Goal: Information Seeking & Learning: Understand process/instructions

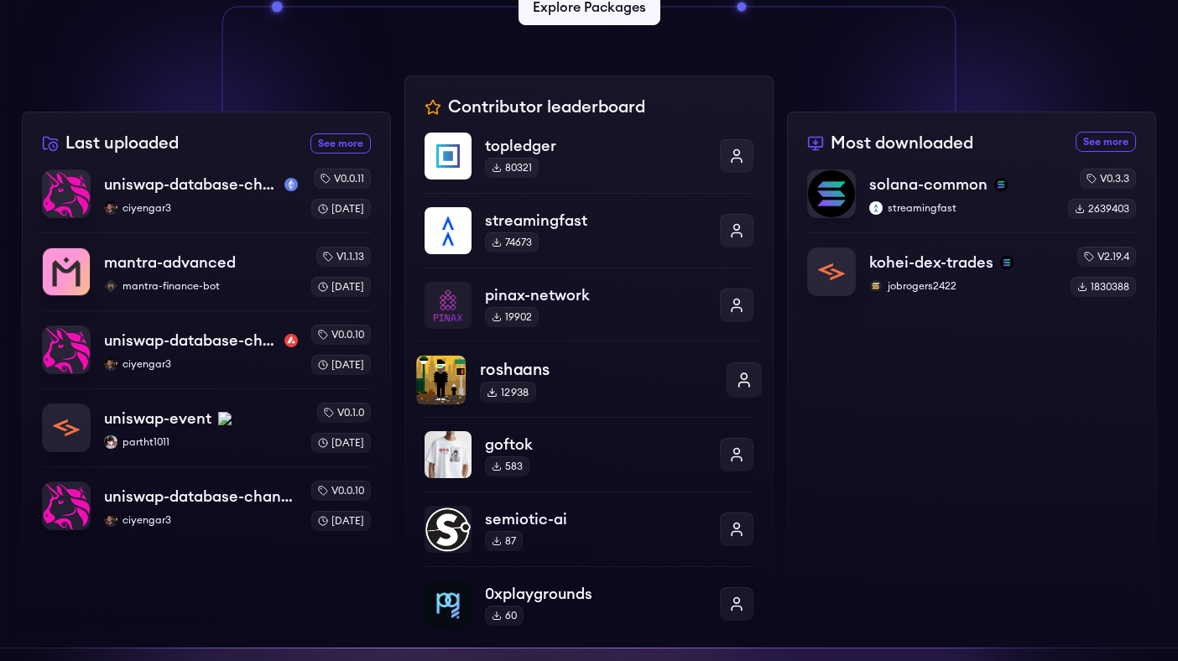
scroll to position [538, 0]
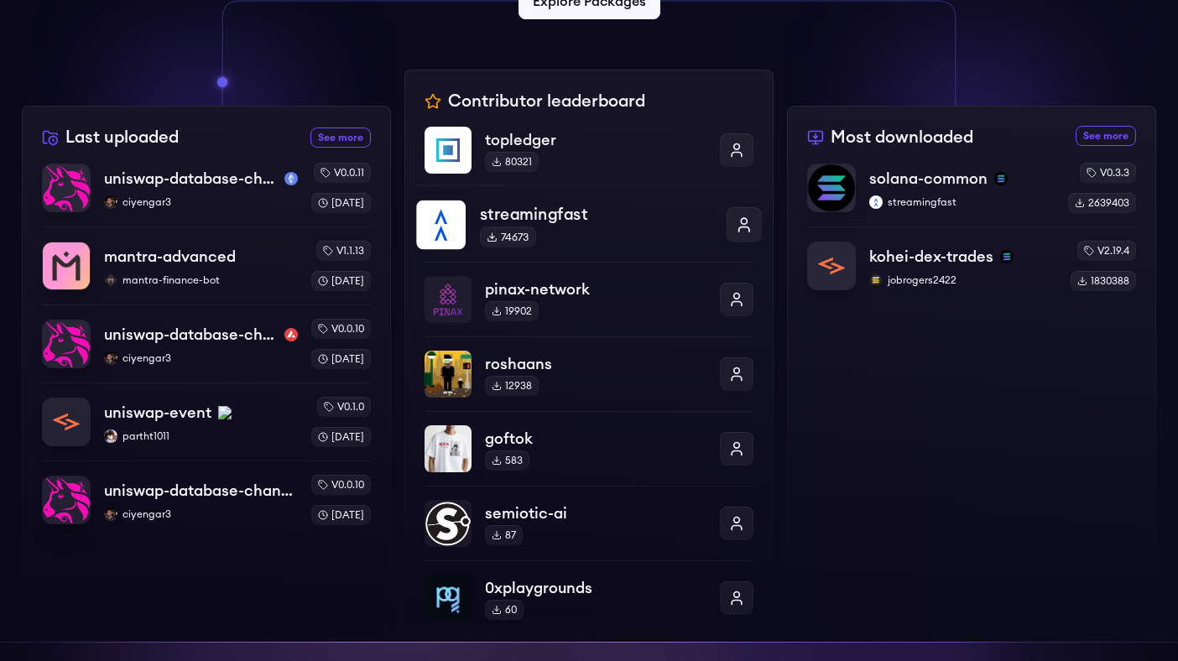
click at [550, 213] on p "streamingfast" at bounding box center [596, 214] width 232 height 24
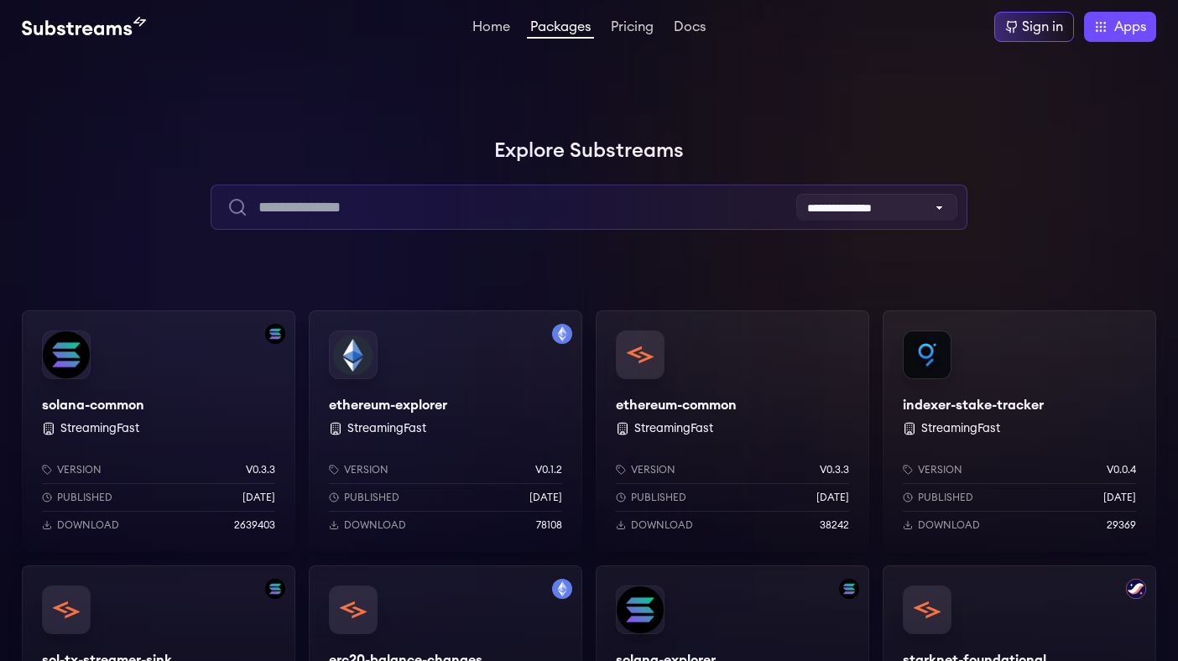
click at [447, 203] on input "text" at bounding box center [589, 207] width 756 height 45
type input "*"
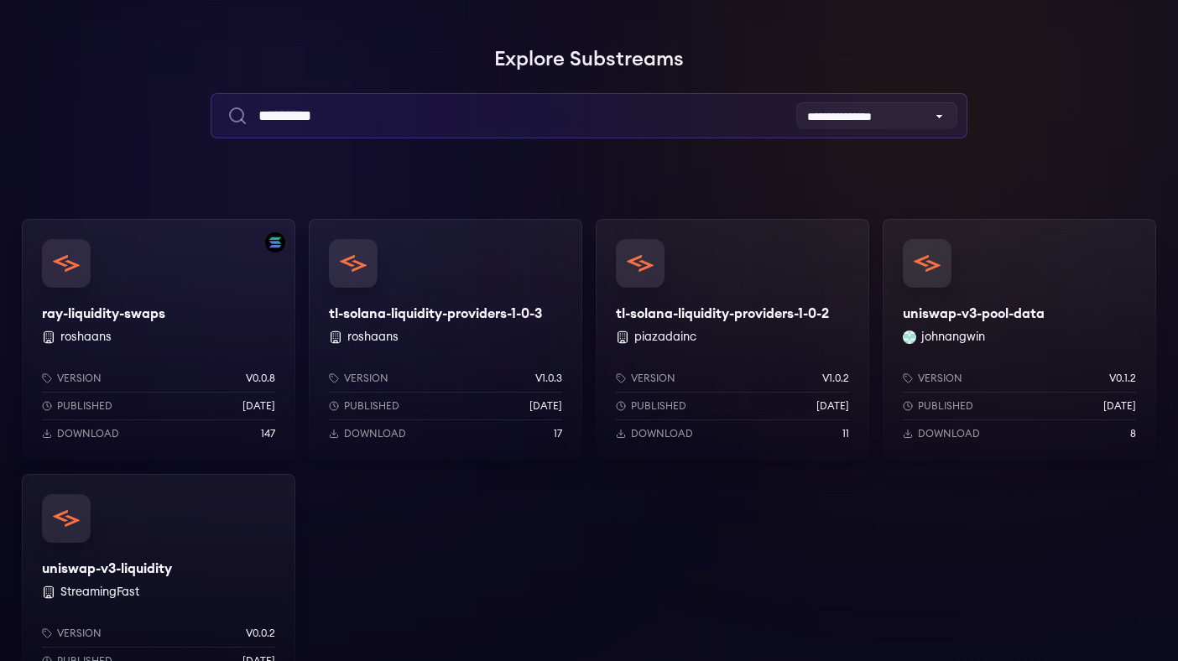
scroll to position [93, 0]
type input "*********"
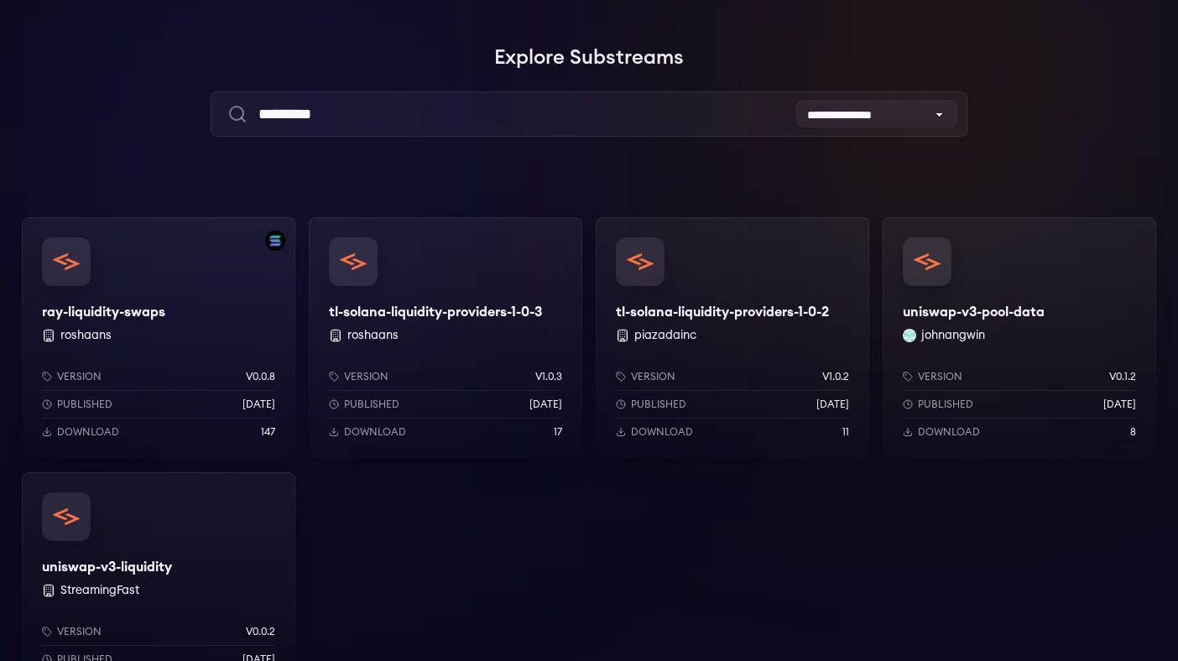
click at [987, 312] on div "uniswap-v3-pool-data johnangwin Version v0.1.2 Published 1 months ago Download 8" at bounding box center [1020, 338] width 274 height 242
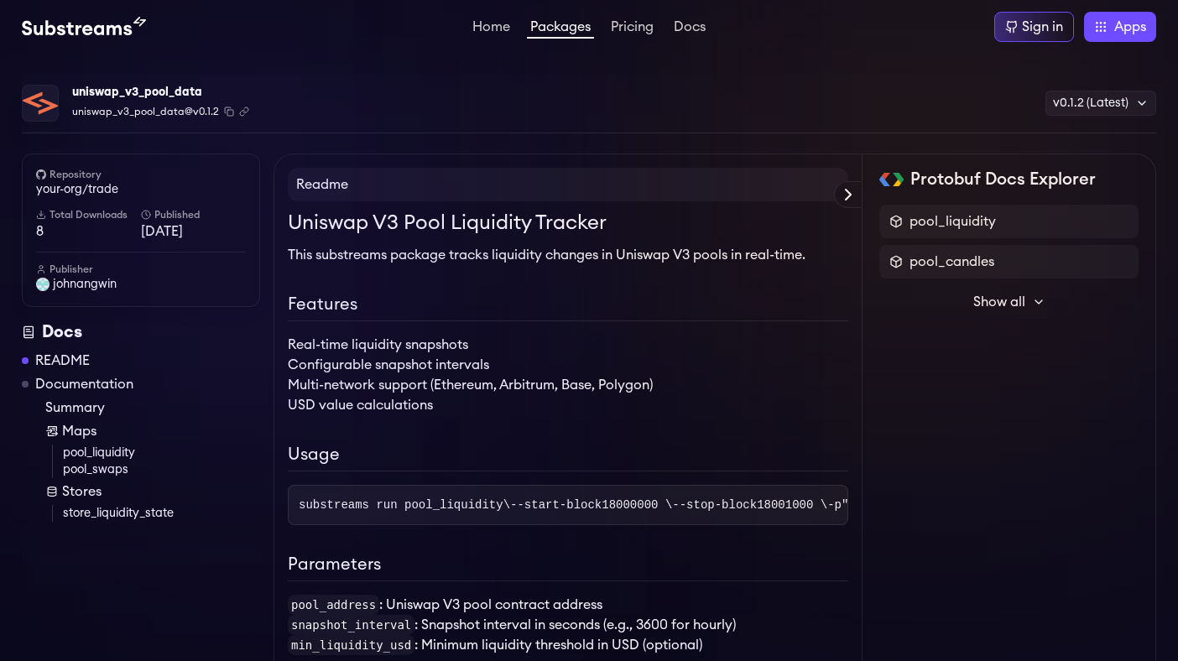
scroll to position [154, 0]
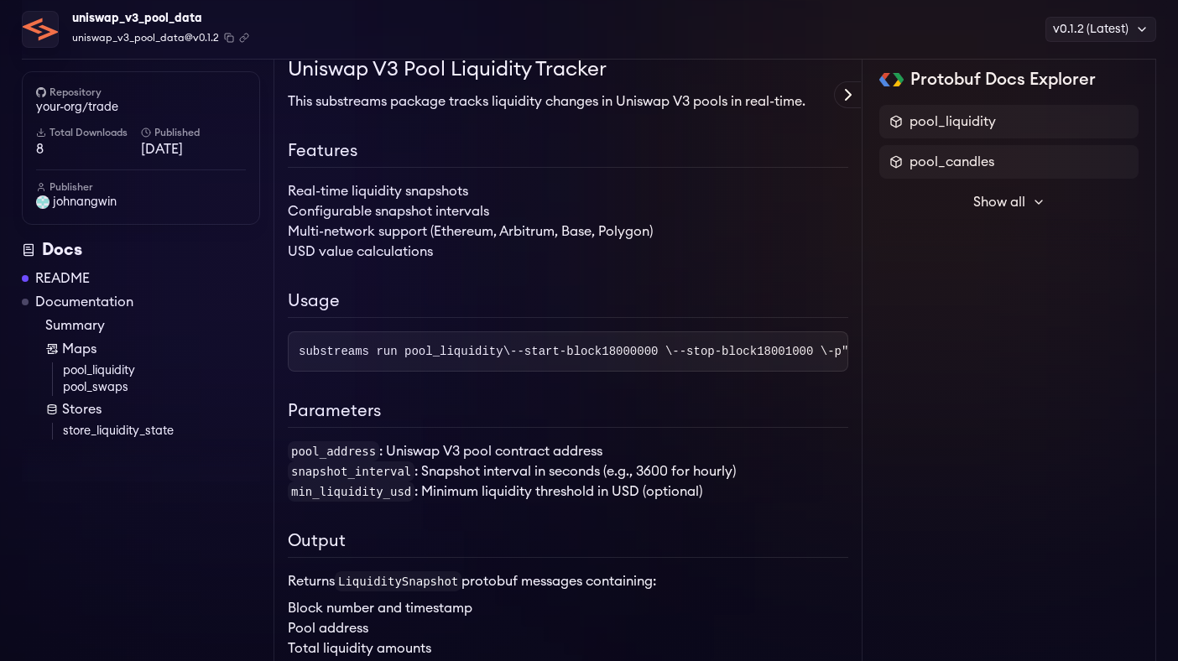
click at [406, 345] on span "substreams run pool_liquidity \" at bounding box center [404, 351] width 211 height 13
click at [602, 358] on span "18000000" at bounding box center [630, 351] width 56 height 13
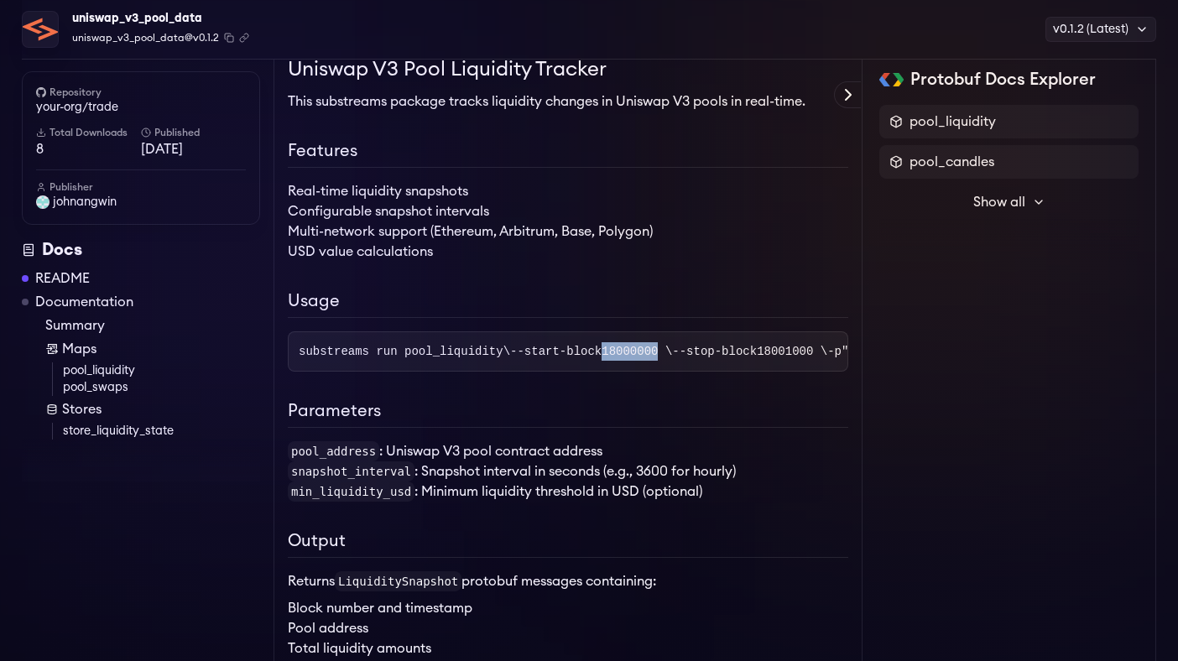
click at [602, 358] on span "18000000" at bounding box center [630, 351] width 56 height 13
click at [842, 358] on span ""pool_address=0x88e6A0c2dDD26FeeB64F039a2c41296FcB3f5640&snapshot_interval=3600"" at bounding box center [1124, 351] width 564 height 13
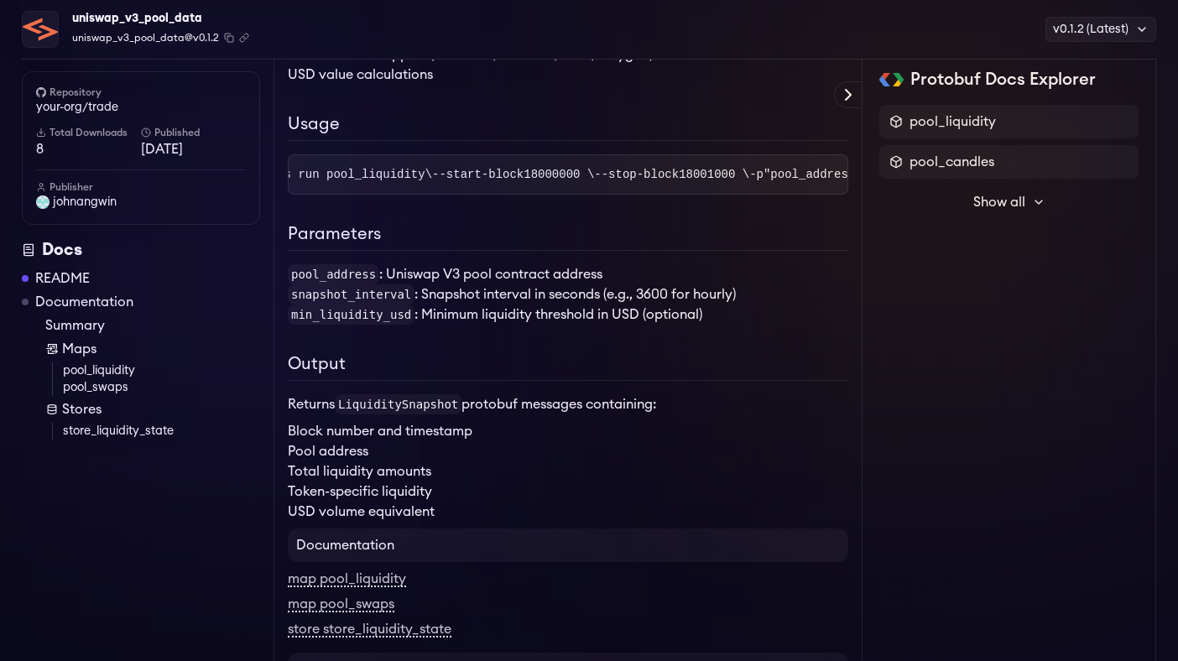
scroll to position [334, 0]
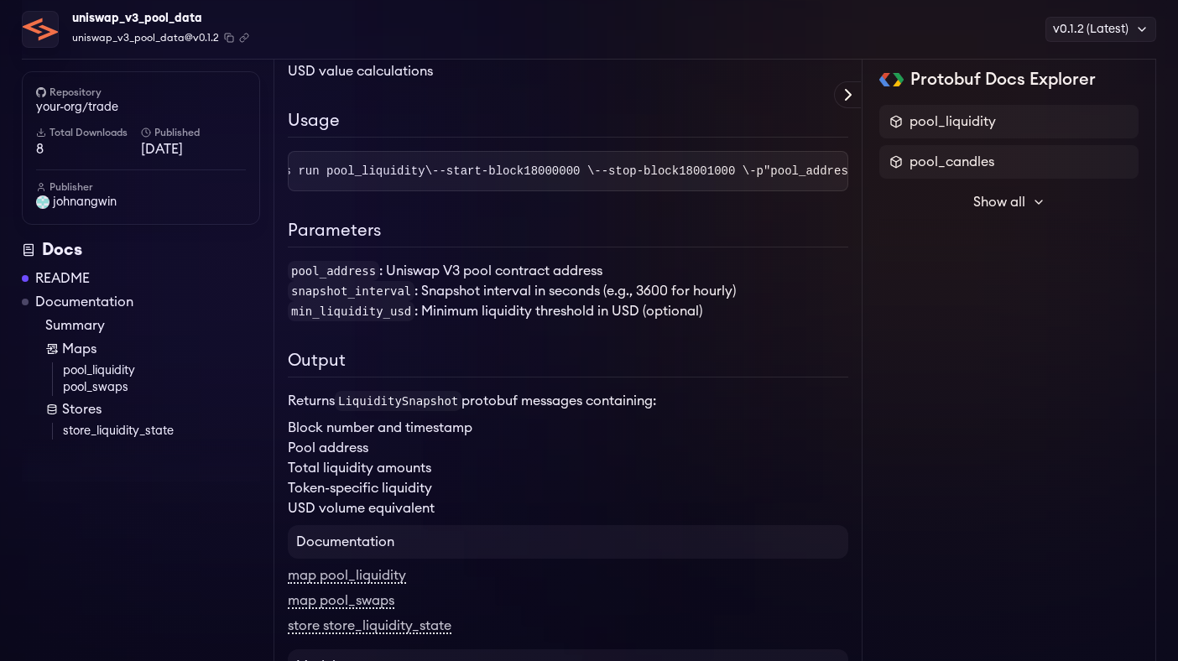
click at [383, 281] on li "pool_address : Uniswap V3 pool contract address" at bounding box center [568, 271] width 561 height 20
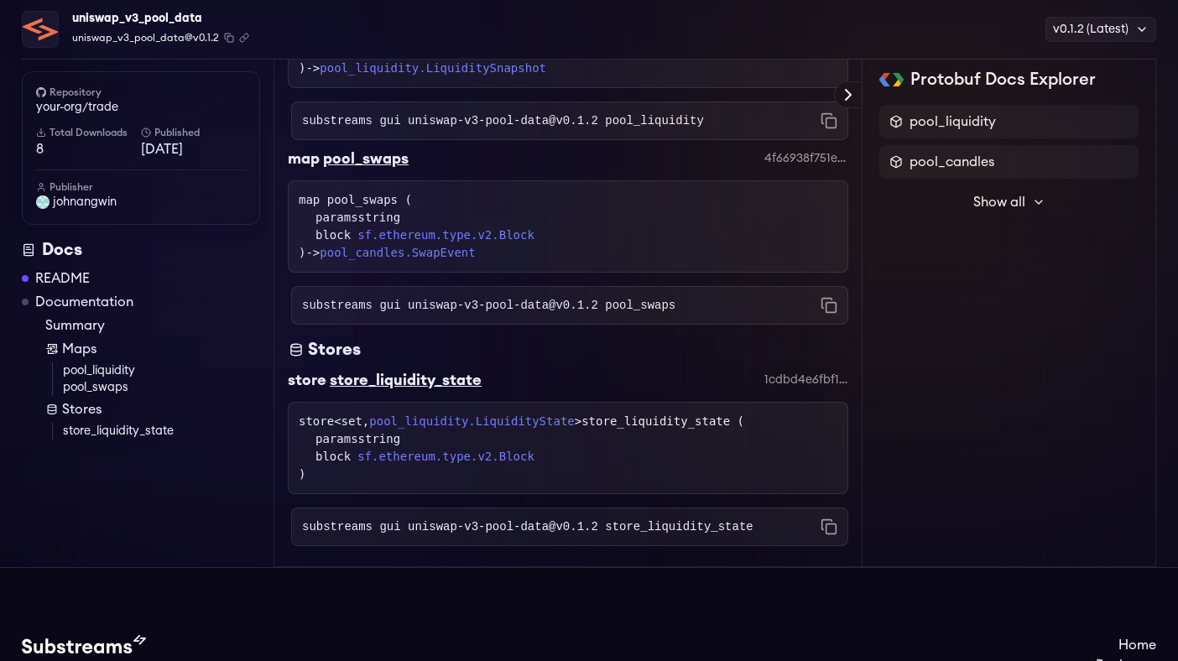
scroll to position [1134, 0]
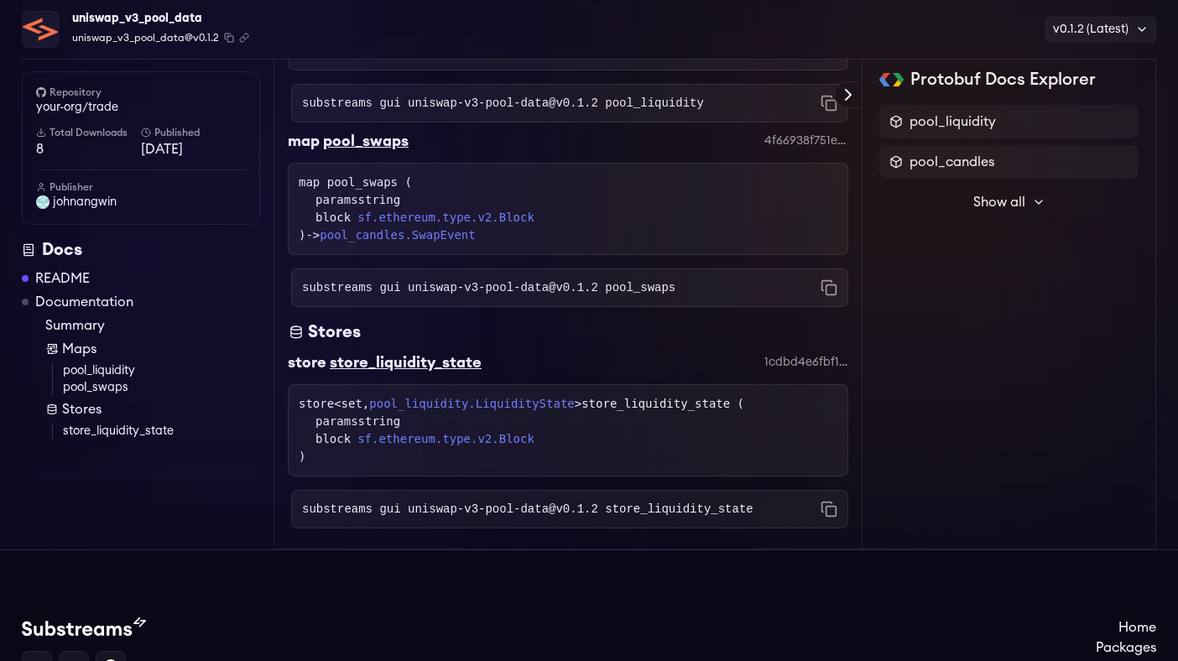
click at [396, 296] on code "substreams gui uniswap-v3-pool-data@v0.1.2 pool_swaps" at bounding box center [488, 287] width 373 height 17
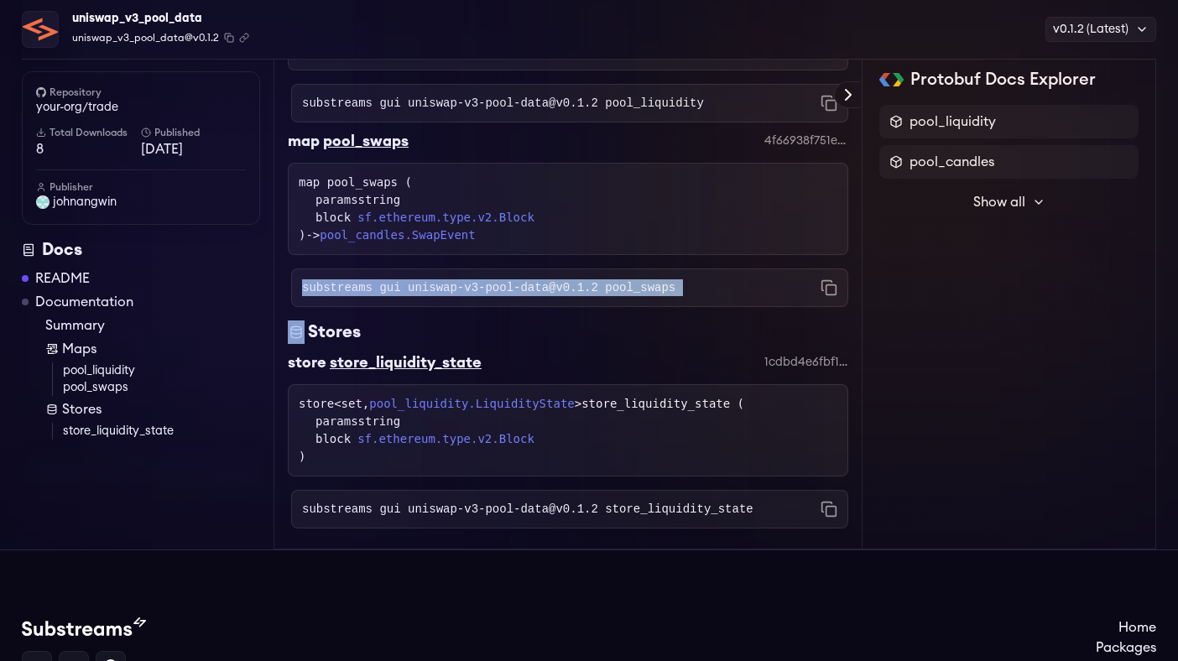
click at [521, 296] on code "substreams gui uniswap-v3-pool-data@v0.1.2 pool_swaps" at bounding box center [488, 287] width 373 height 17
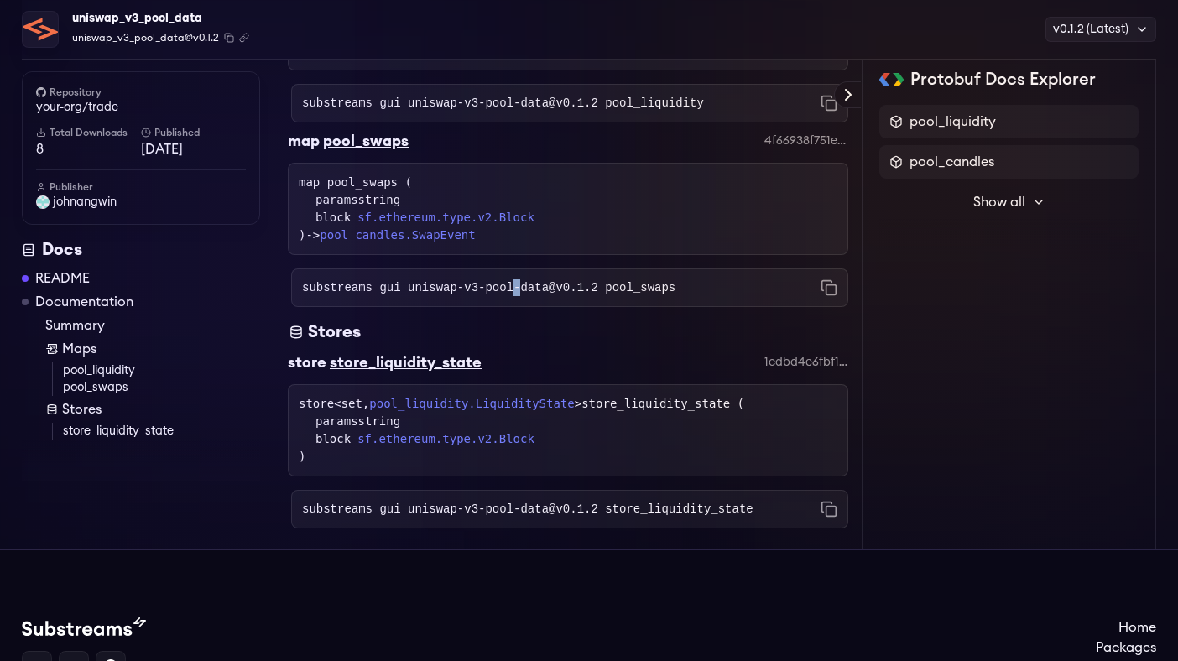
click at [521, 296] on code "substreams gui uniswap-v3-pool-data@v0.1.2 pool_swaps" at bounding box center [488, 287] width 373 height 17
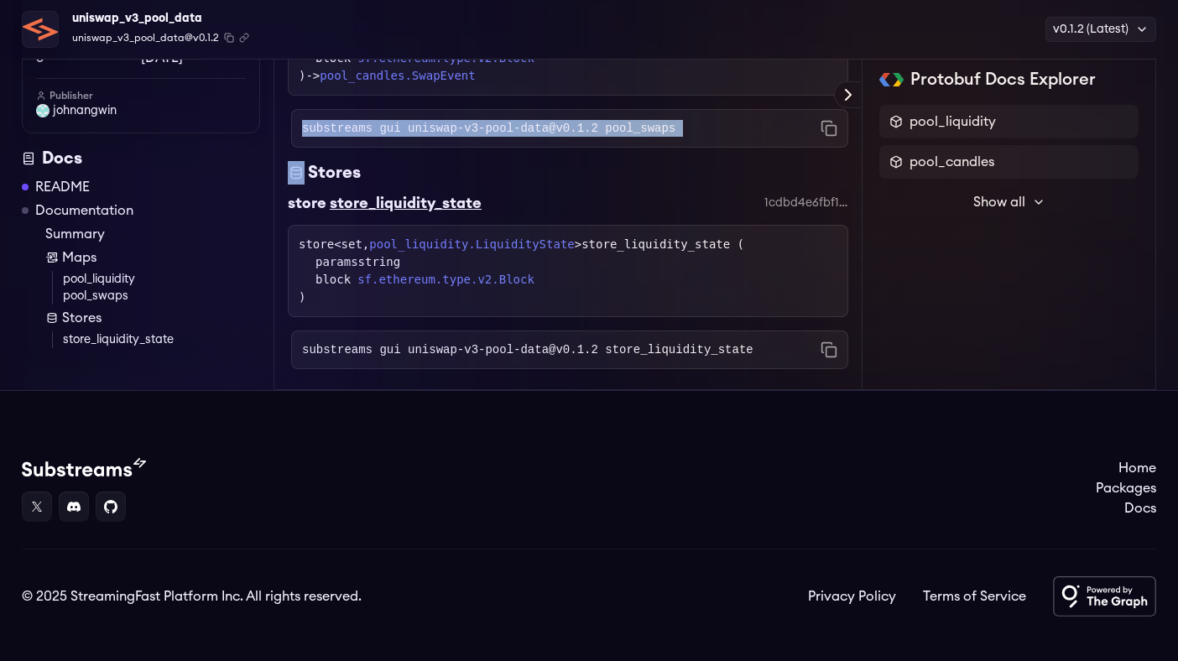
scroll to position [1296, 0]
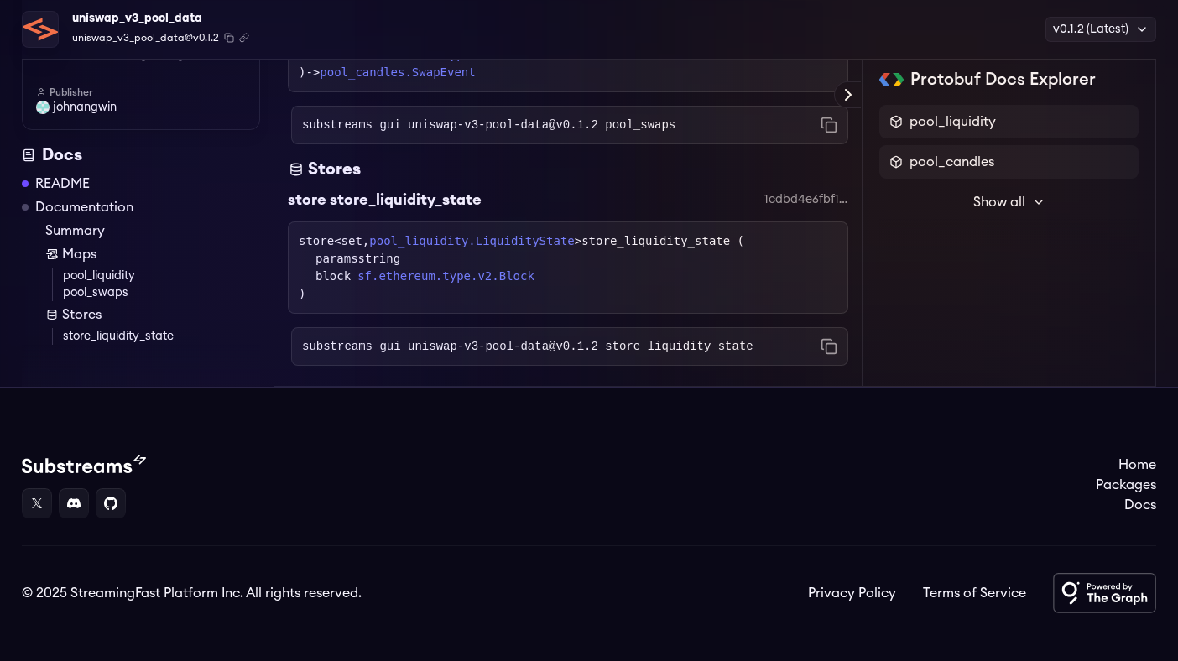
click at [472, 355] on code "substreams gui uniswap-v3-pool-data@v0.1.2 store_liquidity_state" at bounding box center [527, 346] width 451 height 17
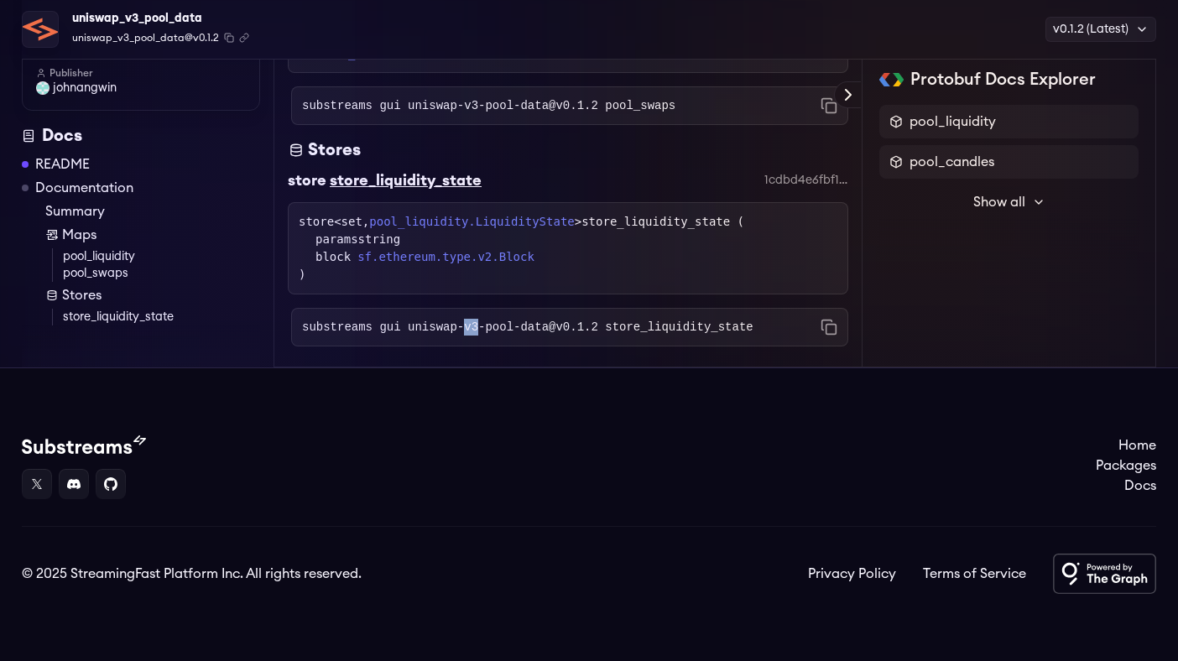
scroll to position [1186, 0]
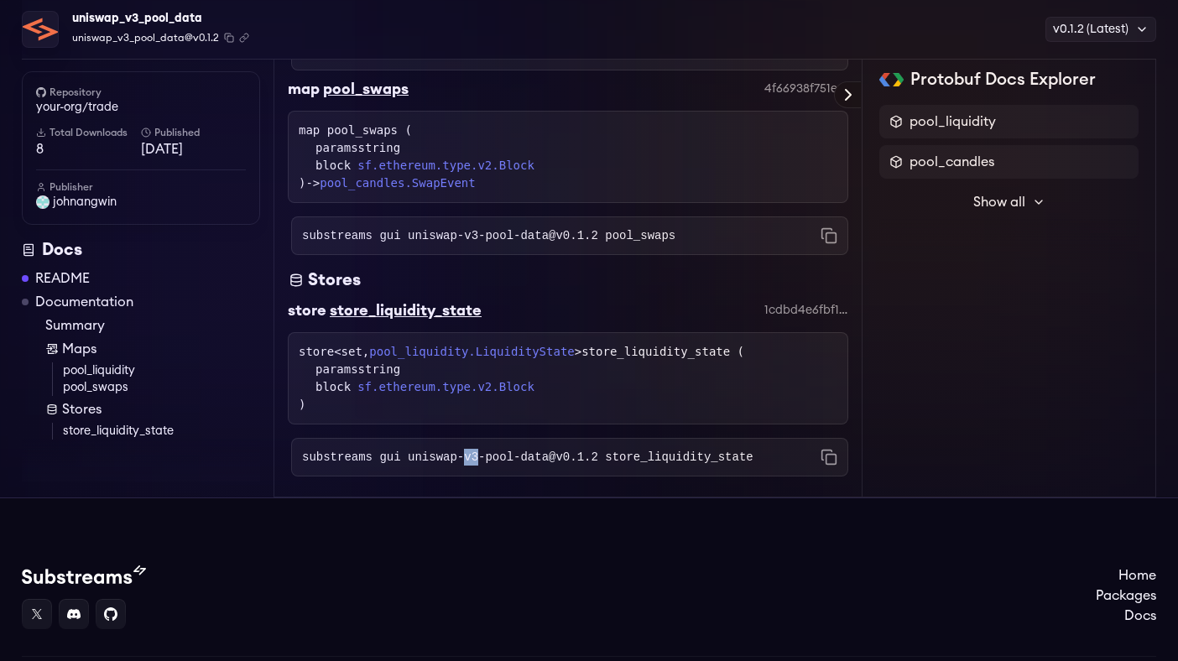
click at [843, 97] on icon at bounding box center [848, 95] width 20 height 20
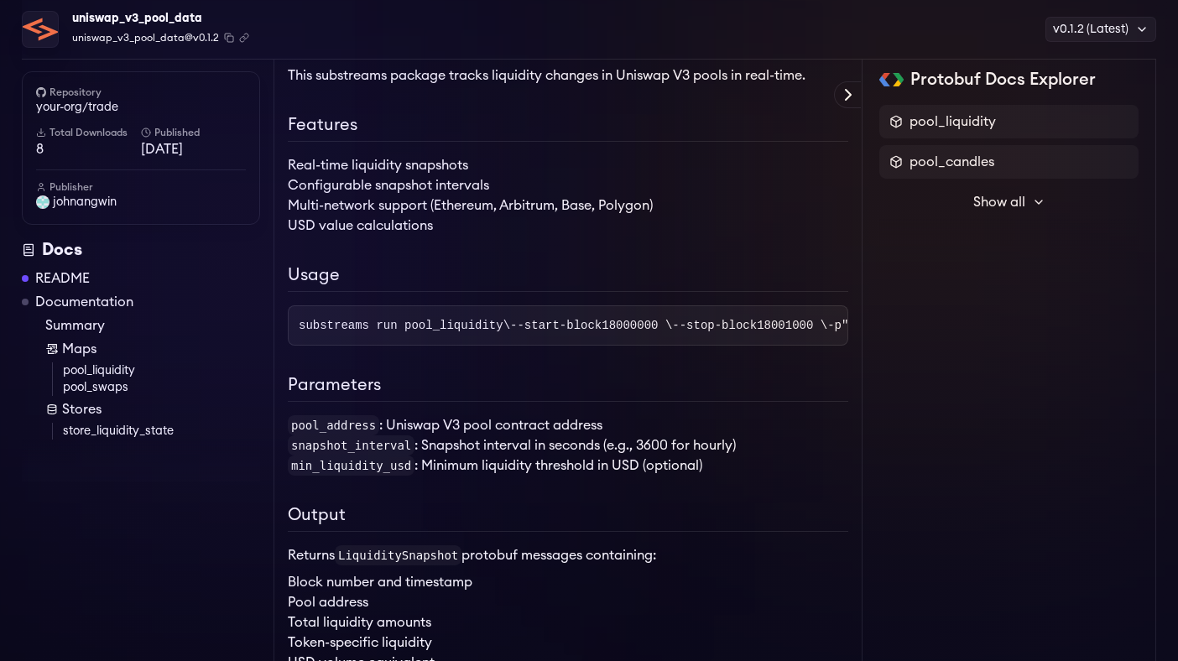
scroll to position [0, 0]
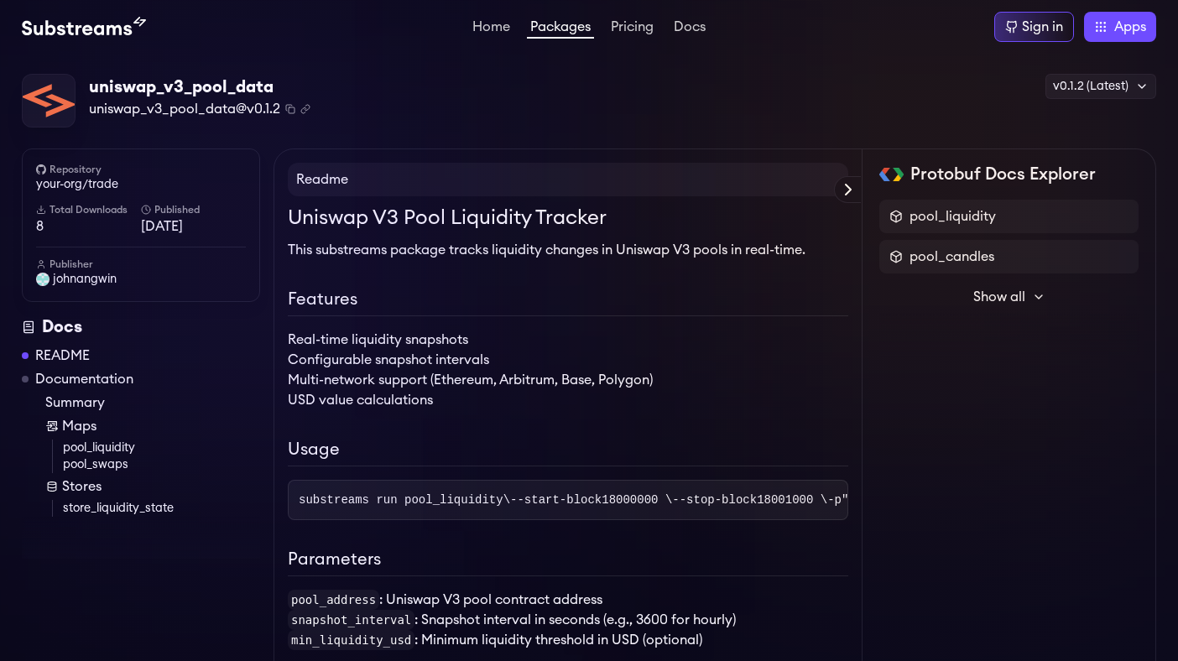
click at [69, 378] on link "Documentation" at bounding box center [84, 379] width 98 height 20
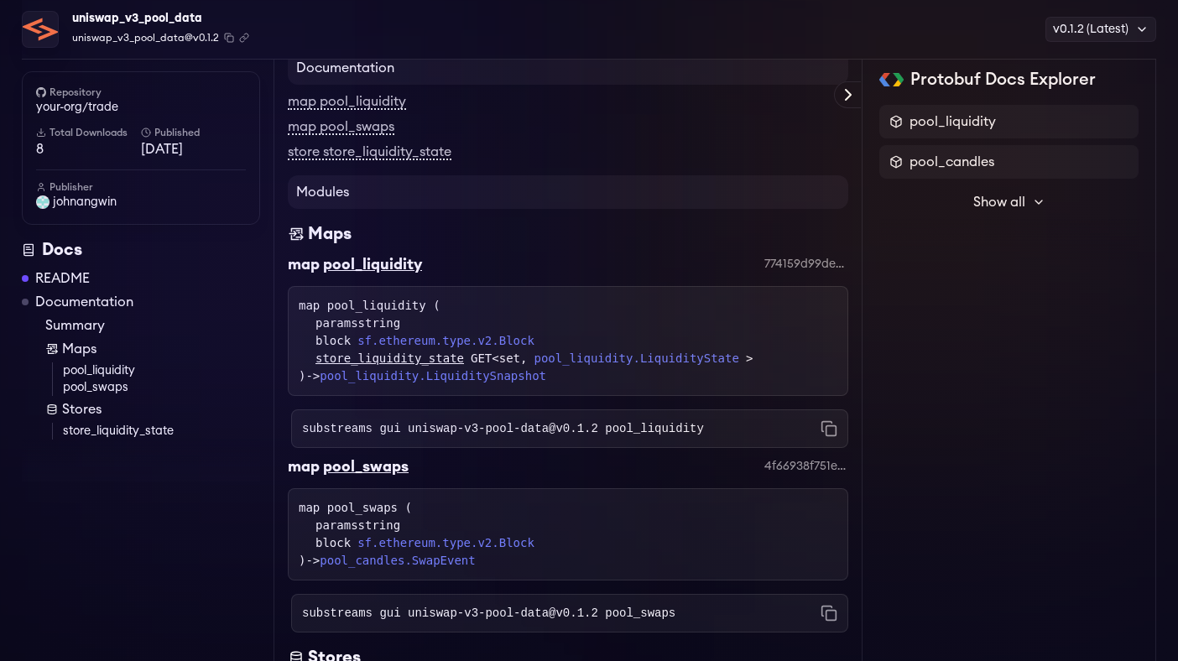
scroll to position [836, 0]
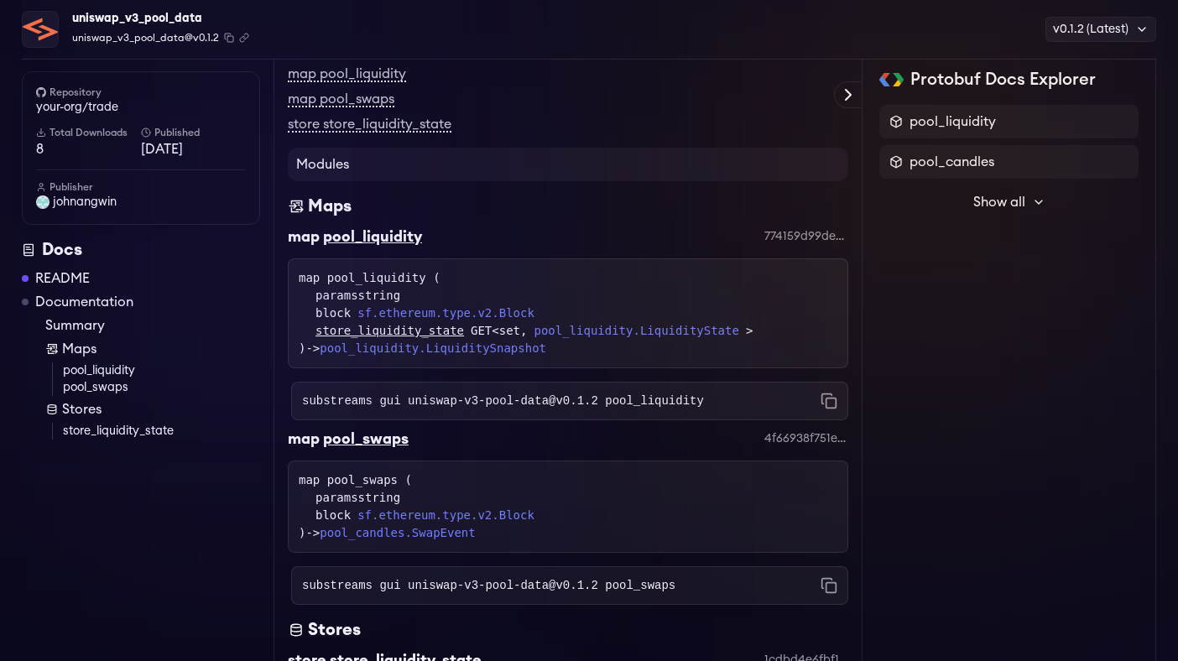
click at [99, 368] on link "pool_liquidity" at bounding box center [161, 371] width 197 height 17
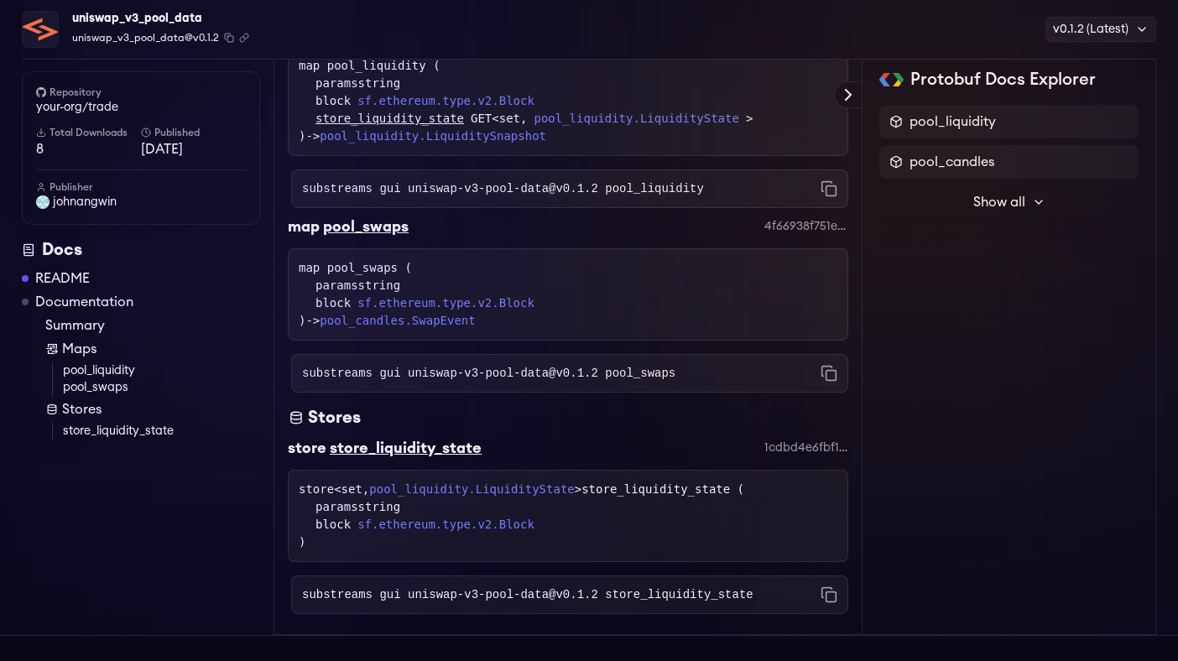
scroll to position [1049, 0]
click at [430, 196] on code "substreams gui uniswap-v3-pool-data@v0.1.2 pool_liquidity" at bounding box center [503, 188] width 402 height 17
click at [311, 322] on div "map pool_swaps ( paramsstring block sf.ethereum.type.v2.Block ) -> pool_candles…" at bounding box center [568, 293] width 539 height 70
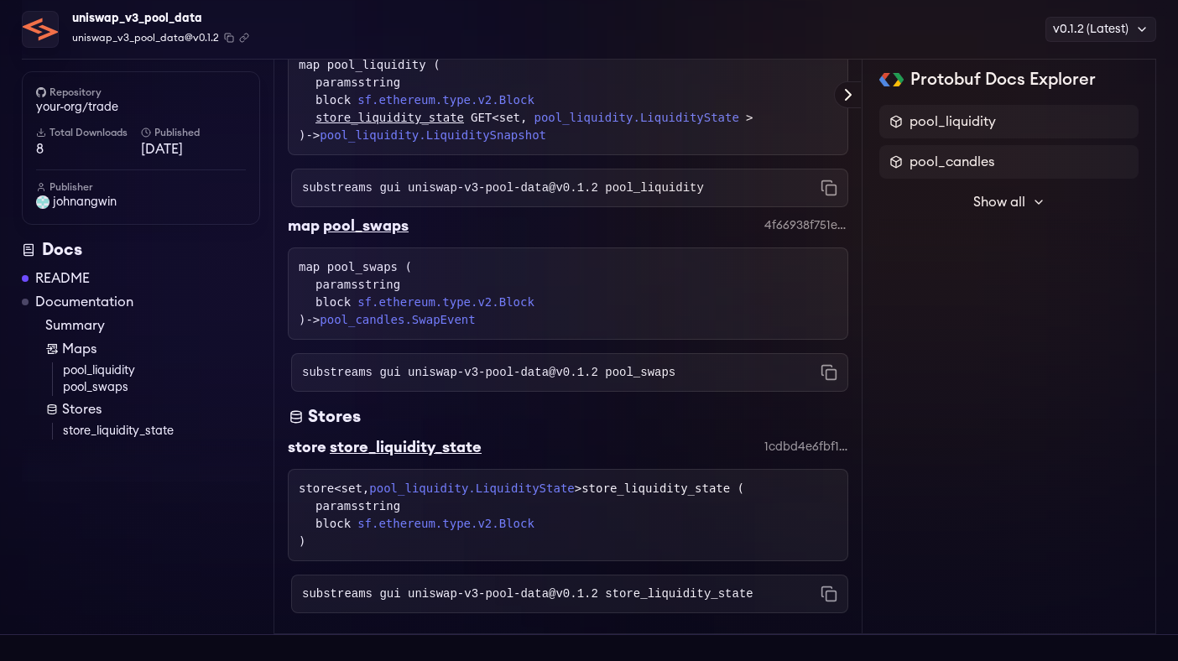
click at [311, 322] on div "map pool_swaps ( paramsstring block sf.ethereum.type.v2.Block ) -> pool_candles…" at bounding box center [568, 293] width 539 height 70
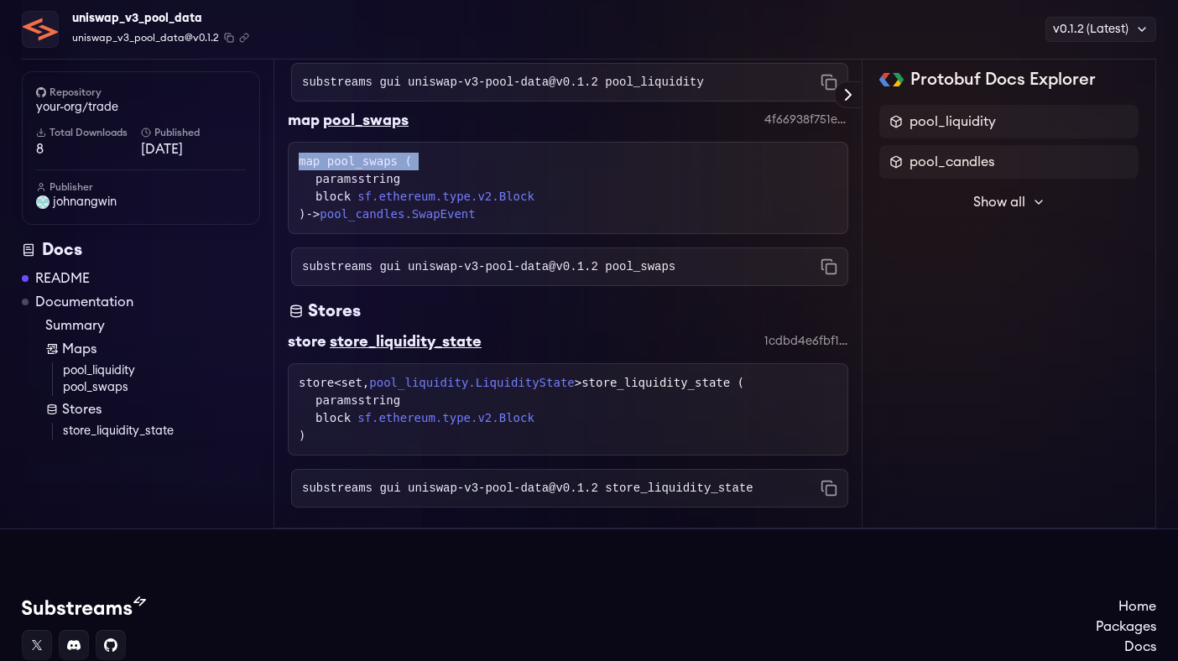
scroll to position [1191, 0]
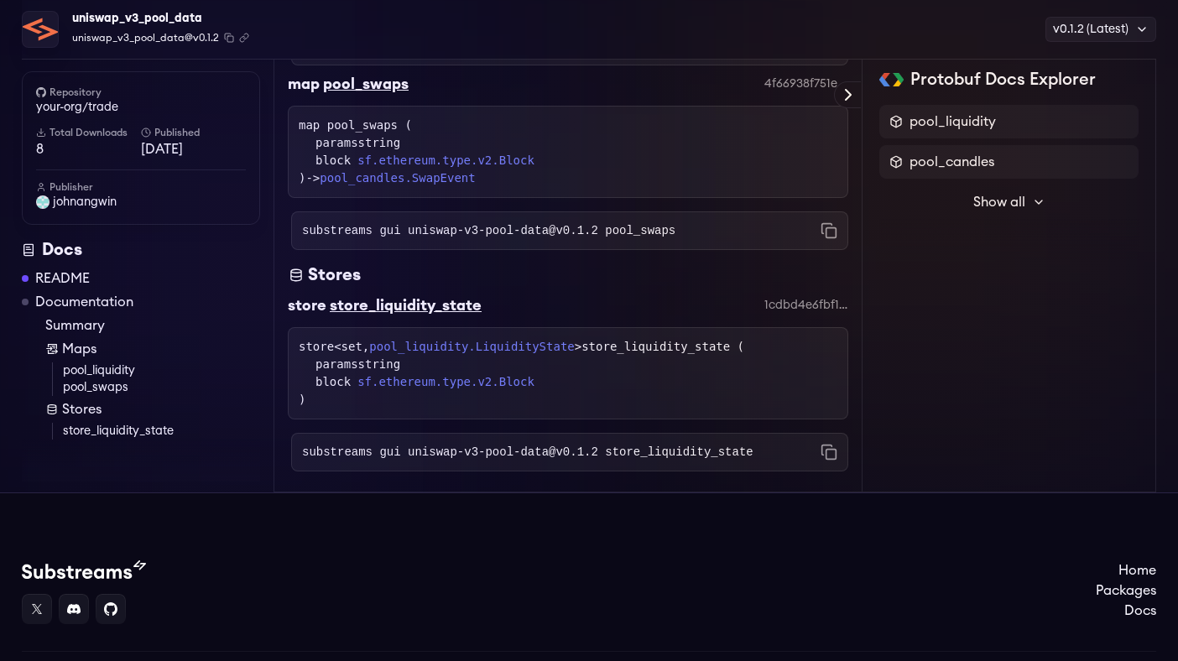
click at [317, 398] on div "store <set, pool_liquidity.LiquidityState > store_liquidity_state ( paramsstrin…" at bounding box center [568, 373] width 539 height 70
click at [348, 409] on div "store <set, pool_liquidity.LiquidityState > store_liquidity_state ( paramsstrin…" at bounding box center [568, 373] width 539 height 70
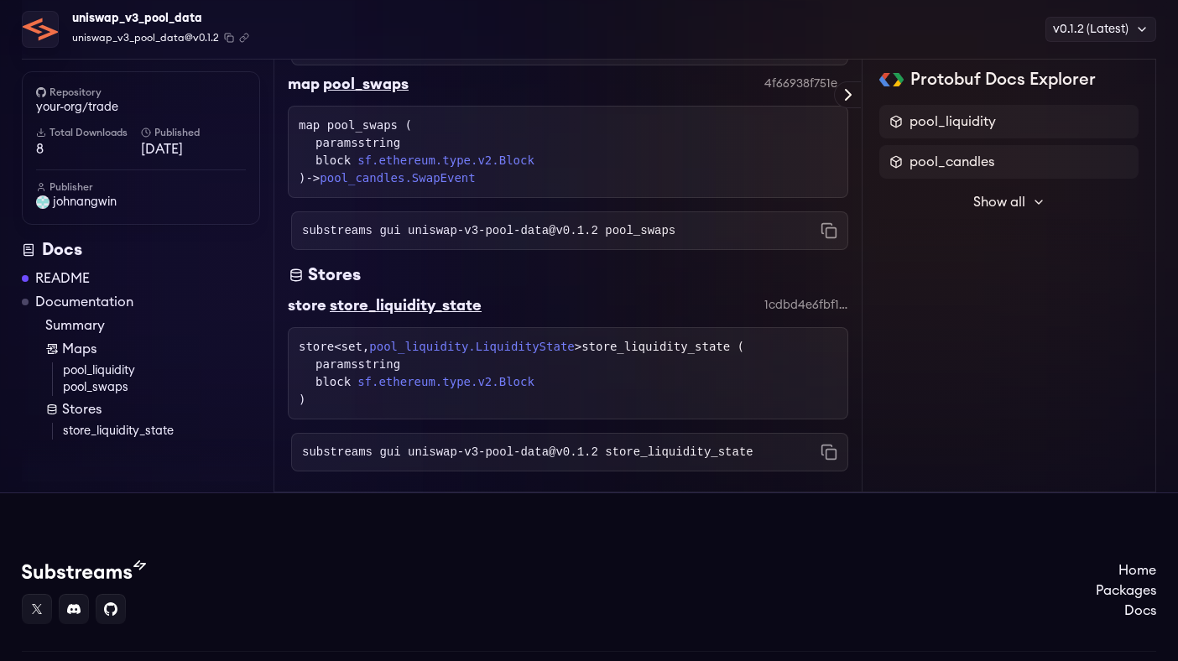
click at [348, 409] on div "store <set, pool_liquidity.LiquidityState > store_liquidity_state ( paramsstrin…" at bounding box center [568, 373] width 539 height 70
click at [109, 430] on link "store_liquidity_state" at bounding box center [161, 431] width 197 height 17
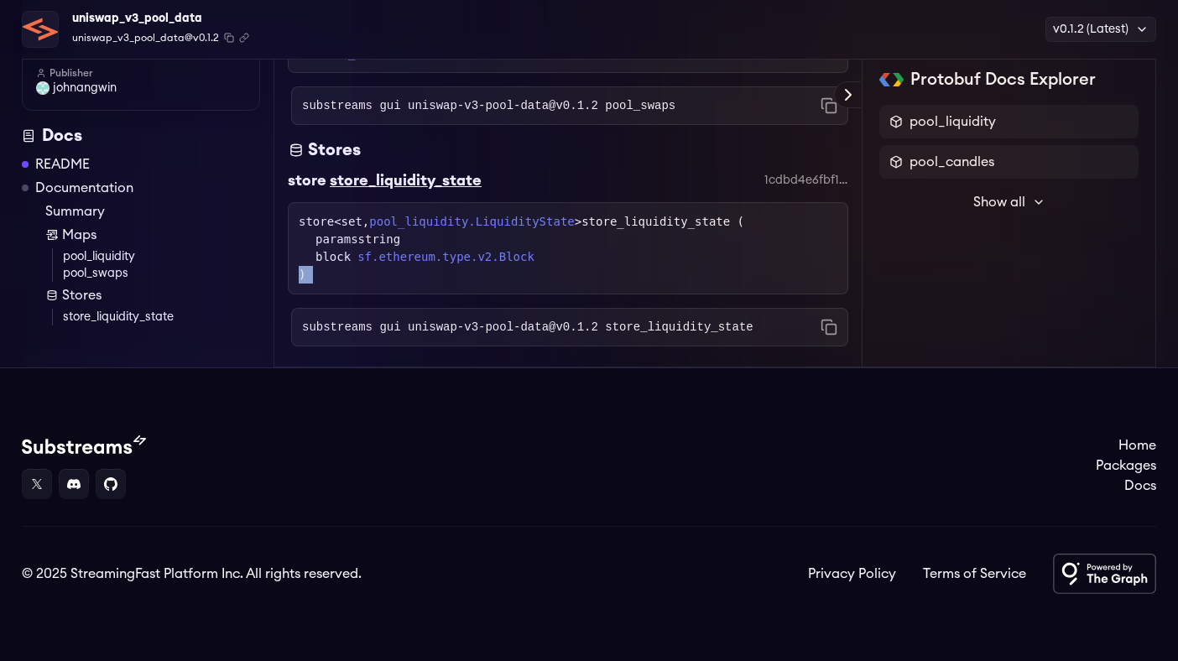
scroll to position [1370, 0]
click at [478, 321] on code "substreams gui uniswap-v3-pool-data@v0.1.2 store_liquidity_state" at bounding box center [527, 327] width 451 height 17
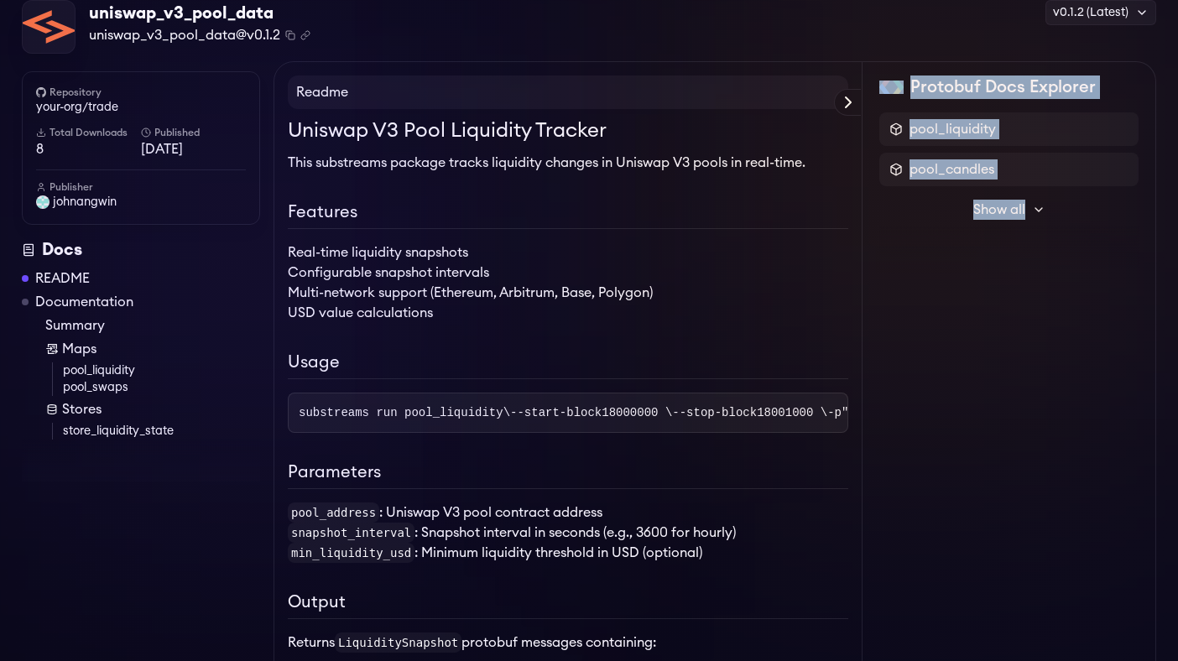
scroll to position [67, 0]
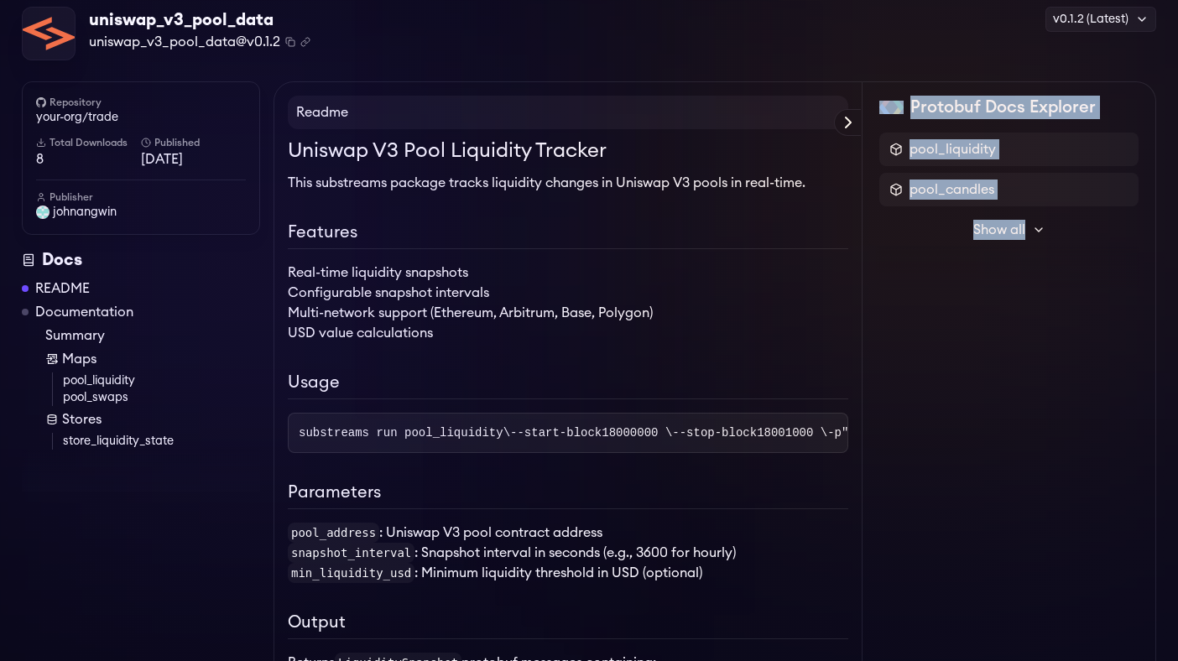
click at [73, 309] on link "Documentation" at bounding box center [84, 312] width 98 height 20
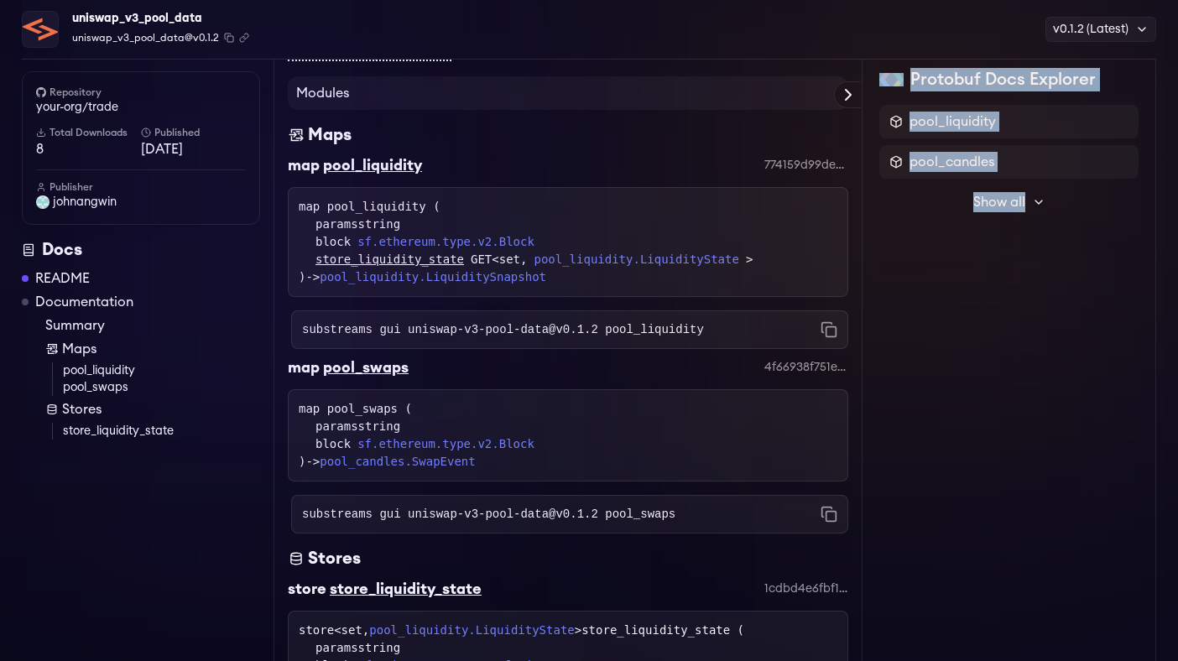
scroll to position [925, 0]
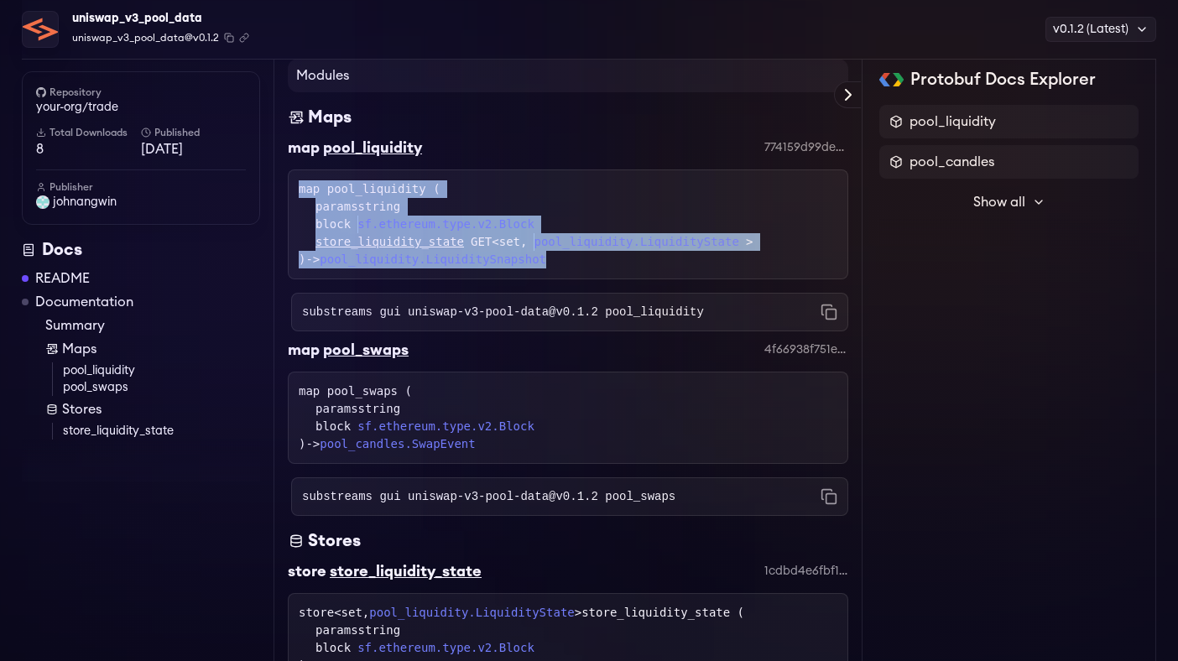
drag, startPoint x: 295, startPoint y: 243, endPoint x: 602, endPoint y: 321, distance: 315.9
click at [602, 279] on div "map pool_liquidity ( paramsstring block sf.ethereum.type.v2.Block store_liquidi…" at bounding box center [568, 225] width 561 height 110
click at [605, 269] on div "map pool_liquidity ( paramsstring block sf.ethereum.type.v2.Block store_liquidi…" at bounding box center [568, 224] width 539 height 88
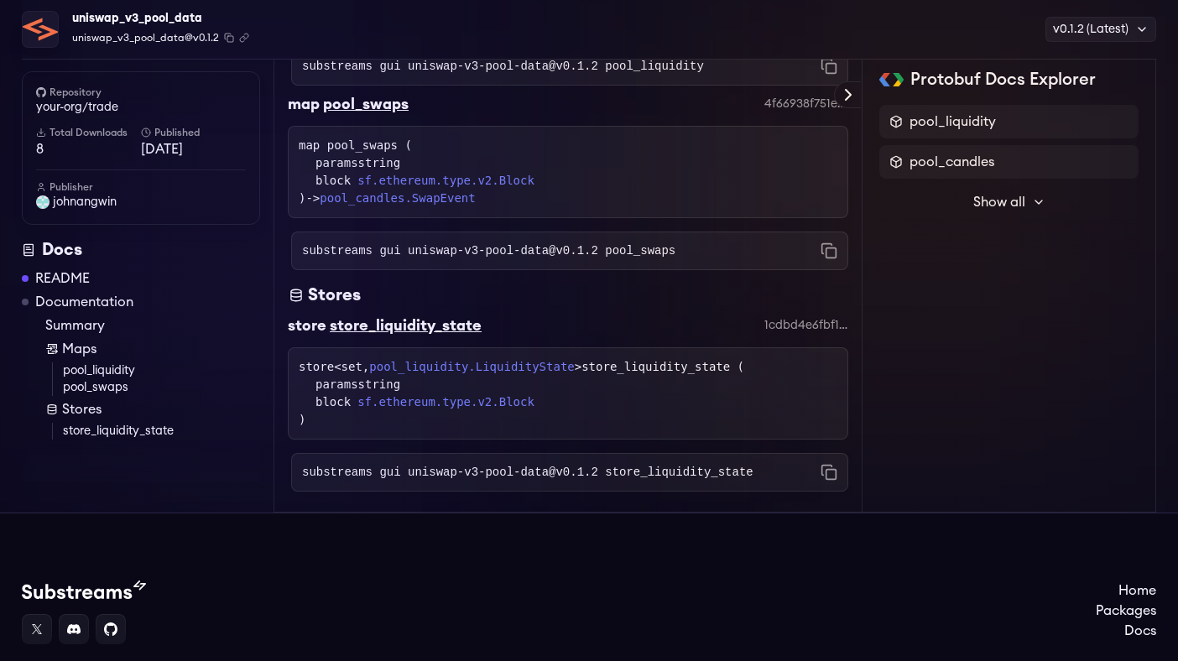
scroll to position [1263, 0]
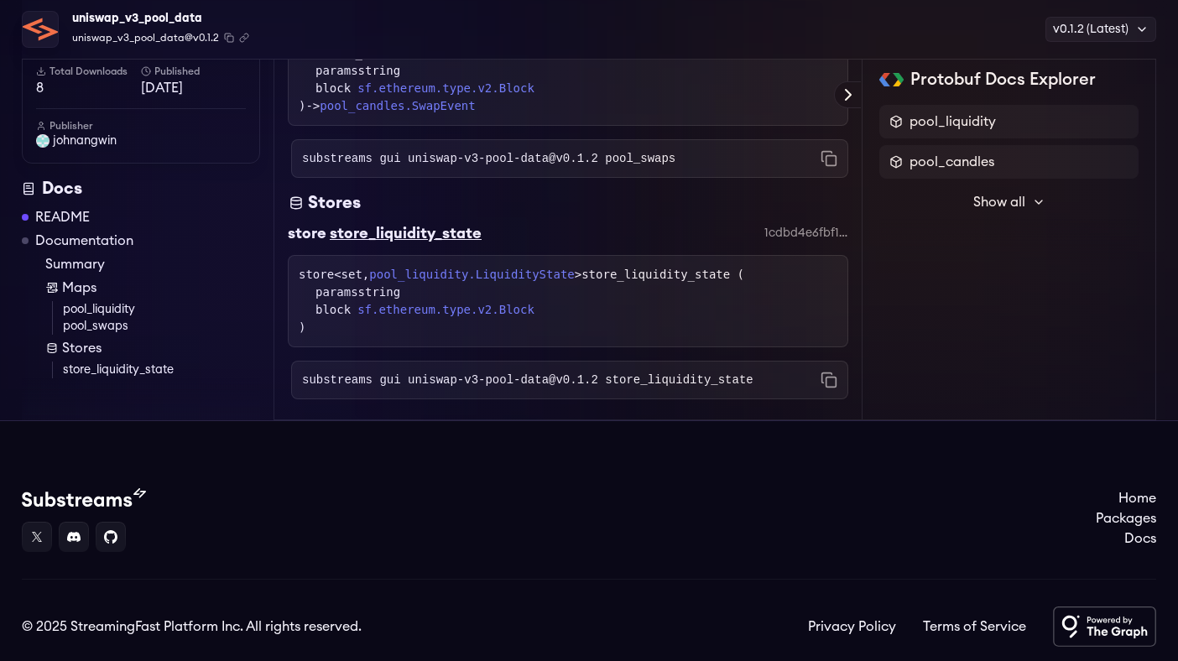
click at [477, 389] on code "substreams gui uniswap-v3-pool-data@v0.1.2 store_liquidity_state" at bounding box center [527, 380] width 451 height 17
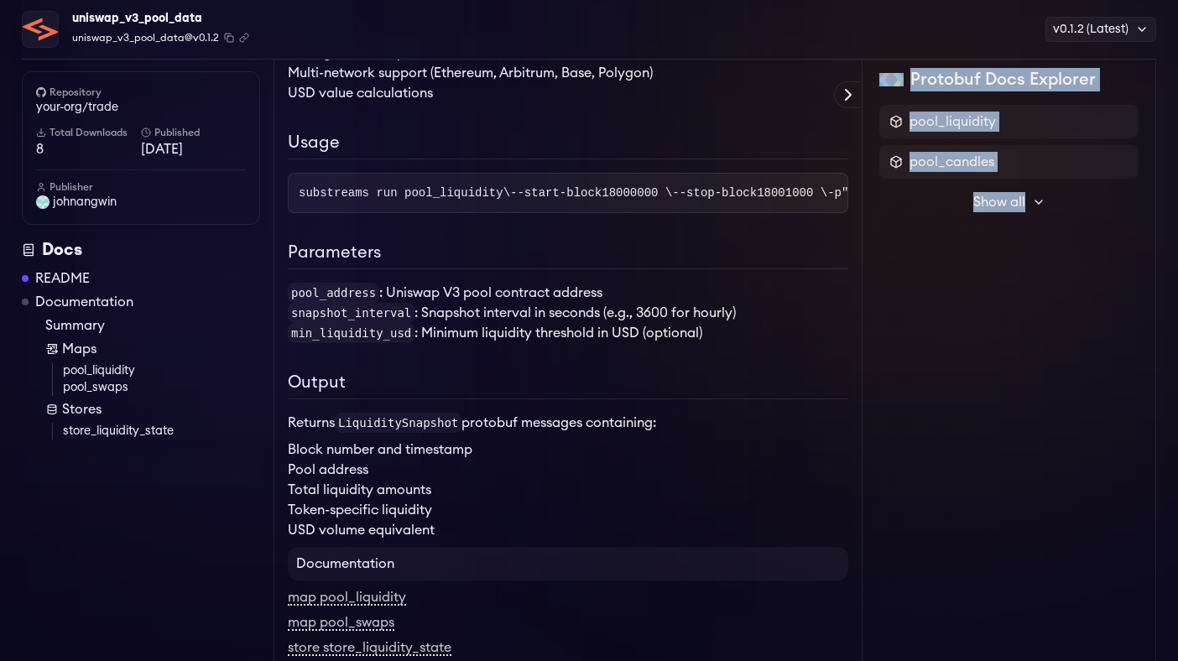
scroll to position [58, 0]
